Goal: Task Accomplishment & Management: Complete application form

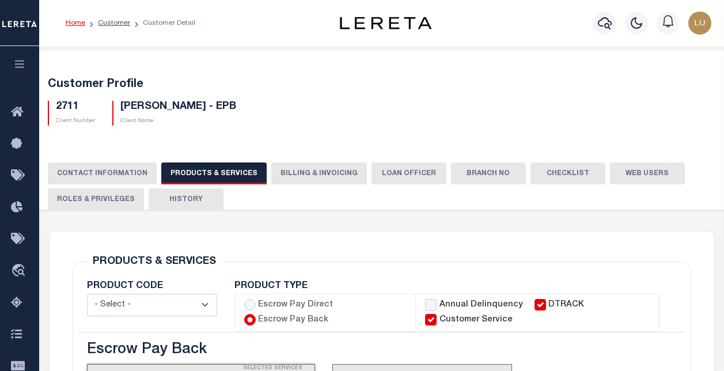
select select
click at [161, 162] on button "PRODUCTS & SERVICES" at bounding box center [213, 173] width 105 height 22
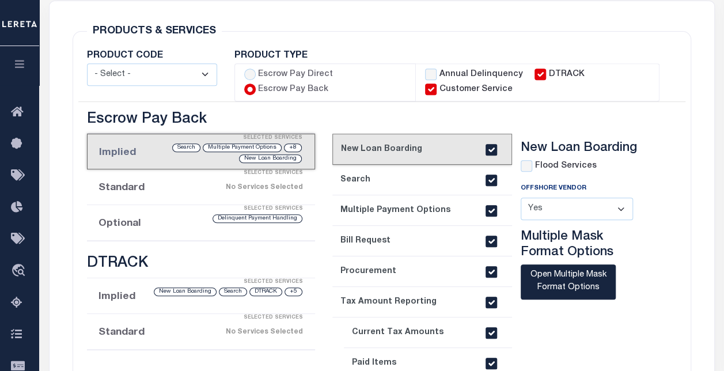
scroll to position [288, 0]
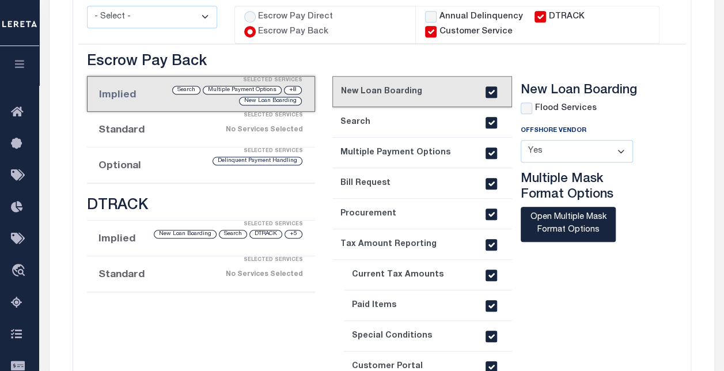
click at [188, 268] on div "Selected Services" at bounding box center [212, 260] width 229 height 23
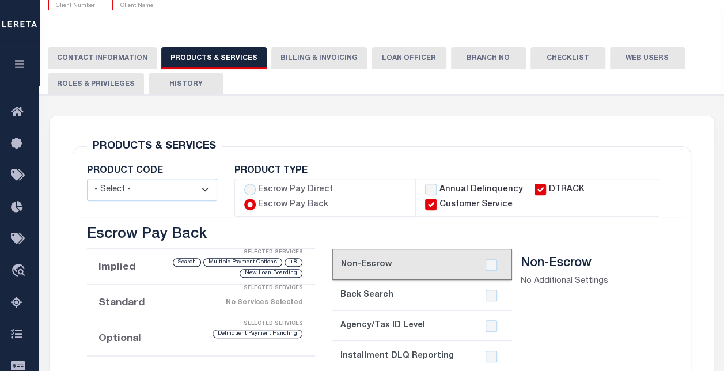
scroll to position [230, 0]
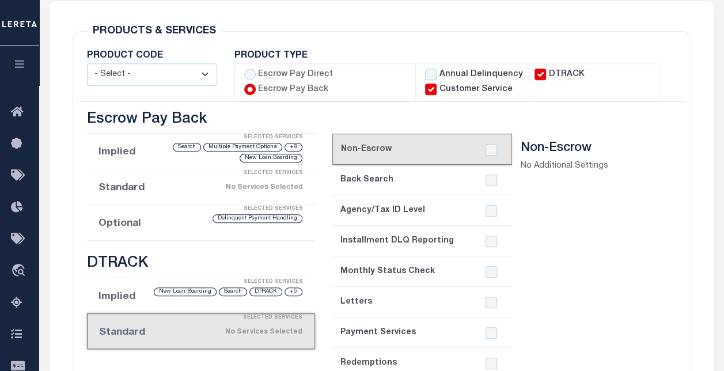
click at [280, 72] on label "Escrow Pay Direct" at bounding box center [295, 75] width 75 height 13
click at [256, 72] on input "Escrow Pay Direct" at bounding box center [250, 75] width 12 height 12
radio input "true"
checkbox input "true"
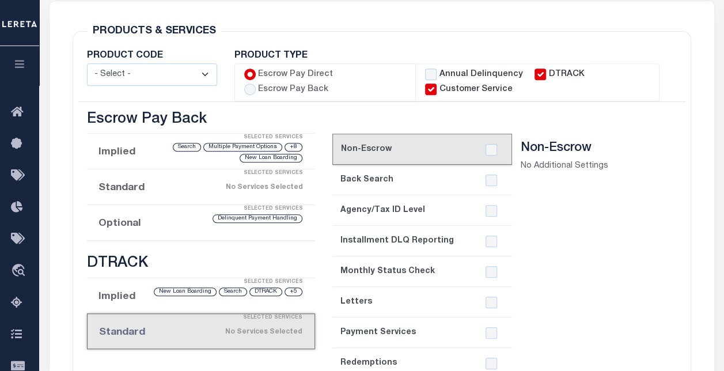
checkbox input "true"
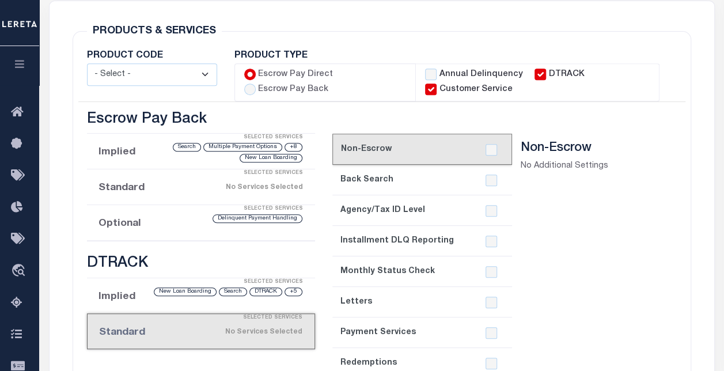
checkbox input "true"
checkbox input "false"
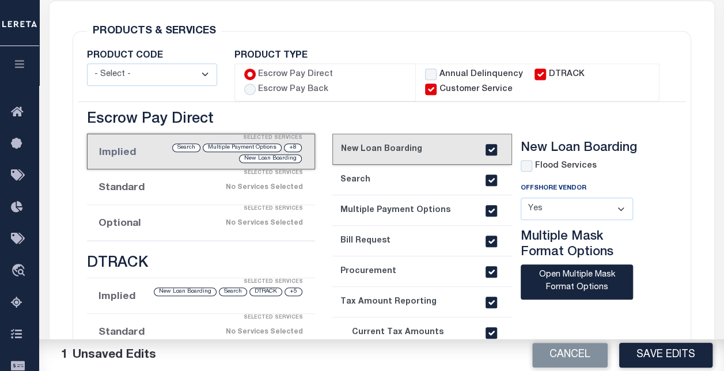
click at [164, 325] on div "Selected Services" at bounding box center [212, 317] width 229 height 23
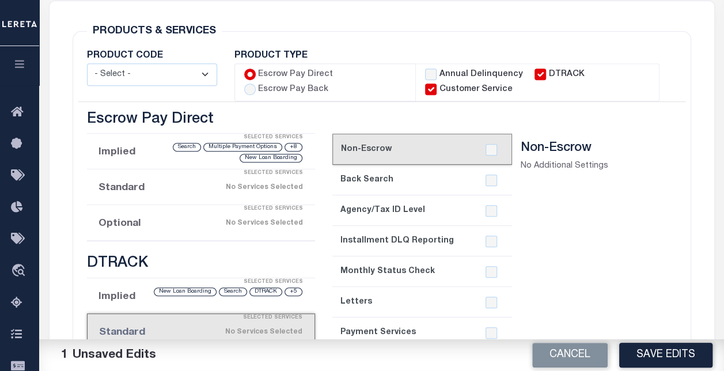
click at [147, 188] on li "Standard Selected Services No Services Selected" at bounding box center [201, 187] width 229 height 36
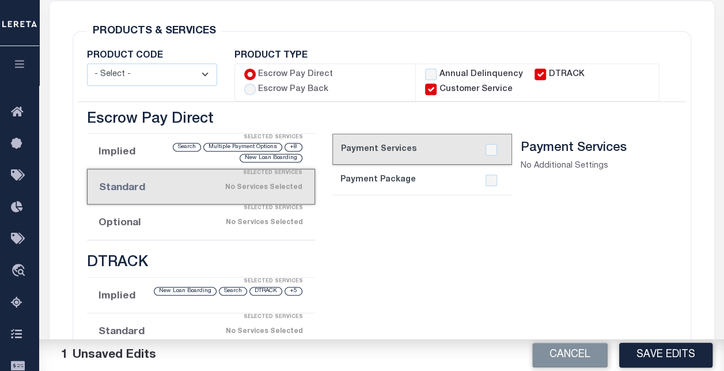
click at [159, 210] on div "Selected Services" at bounding box center [212, 208] width 229 height 23
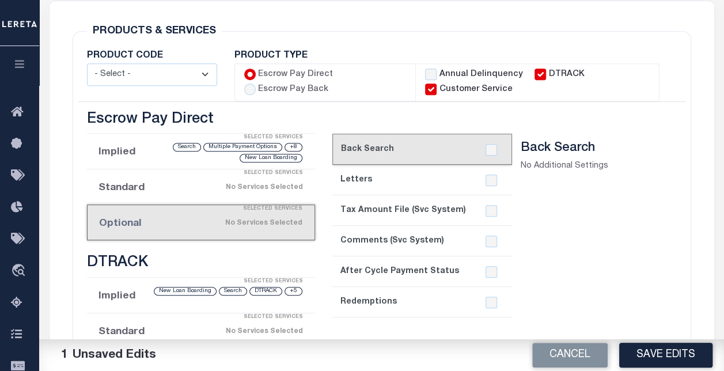
click at [260, 84] on label "Escrow Pay Back" at bounding box center [293, 89] width 70 height 13
click at [256, 84] on input "Escrow Pay Back" at bounding box center [250, 89] width 12 height 12
radio input "true"
checkbox input "true"
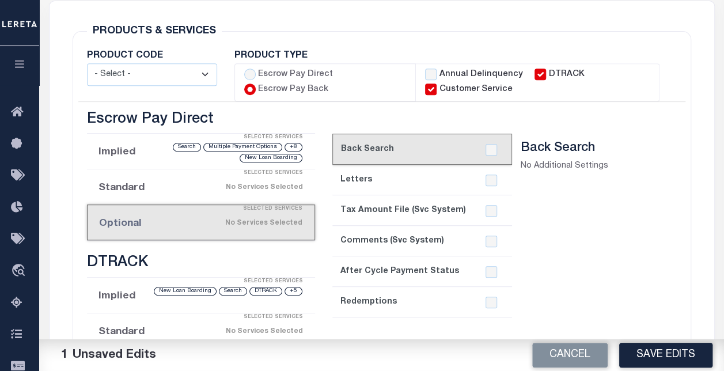
checkbox input "true"
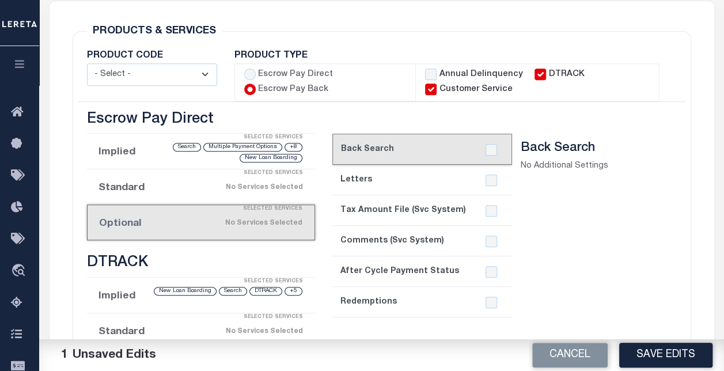
checkbox input "true"
checkbox input "false"
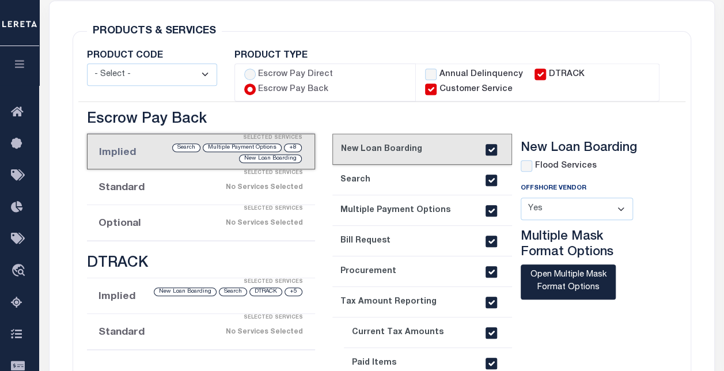
click at [167, 214] on div "Selected Services" at bounding box center [212, 208] width 229 height 23
